Goal: Task Accomplishment & Management: Manage account settings

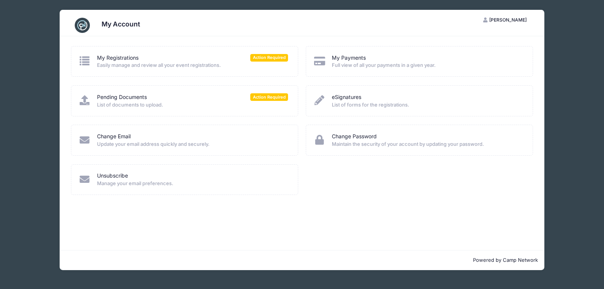
click at [170, 65] on span "Easily manage and review all your event registrations." at bounding box center [192, 66] width 191 height 8
click at [91, 101] on icon at bounding box center [85, 100] width 12 height 10
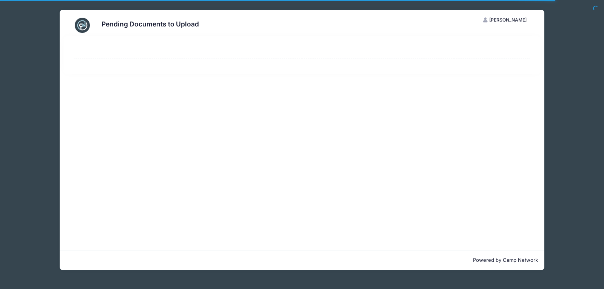
select select "50"
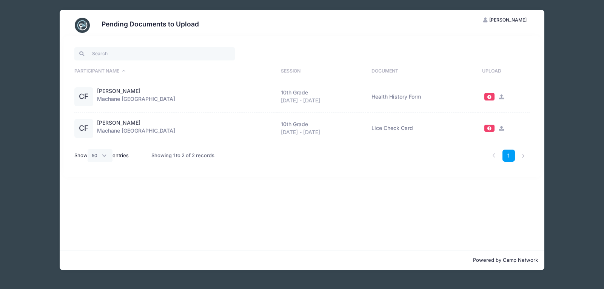
click at [499, 93] on div at bounding box center [506, 97] width 48 height 8
click at [499, 97] on icon at bounding box center [502, 96] width 6 height 5
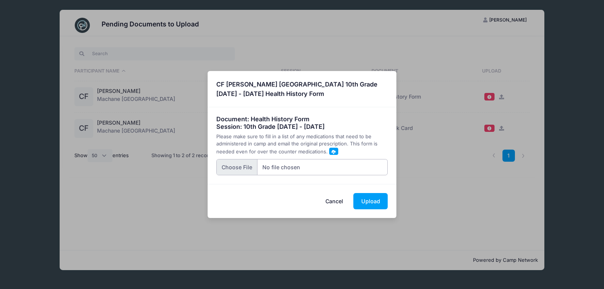
click at [233, 164] on input "file" at bounding box center [302, 167] width 172 height 16
click at [244, 163] on input "file" at bounding box center [302, 167] width 172 height 16
click at [368, 197] on button "Upload" at bounding box center [371, 201] width 34 height 16
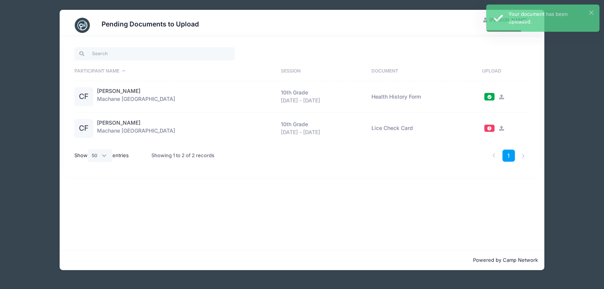
click at [490, 94] on span at bounding box center [490, 96] width 10 height 7
click at [499, 95] on icon at bounding box center [502, 96] width 6 height 5
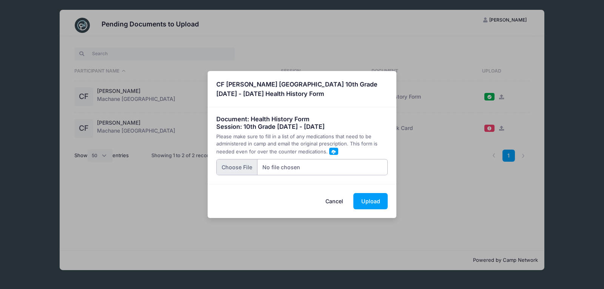
click at [230, 165] on input "file" at bounding box center [302, 167] width 172 height 16
type input "C:\fakepath\WIN_20250813_18_55_58_Pro.jpg"
click at [369, 197] on button "Upload" at bounding box center [371, 201] width 34 height 16
